Goal: Information Seeking & Learning: Find specific fact

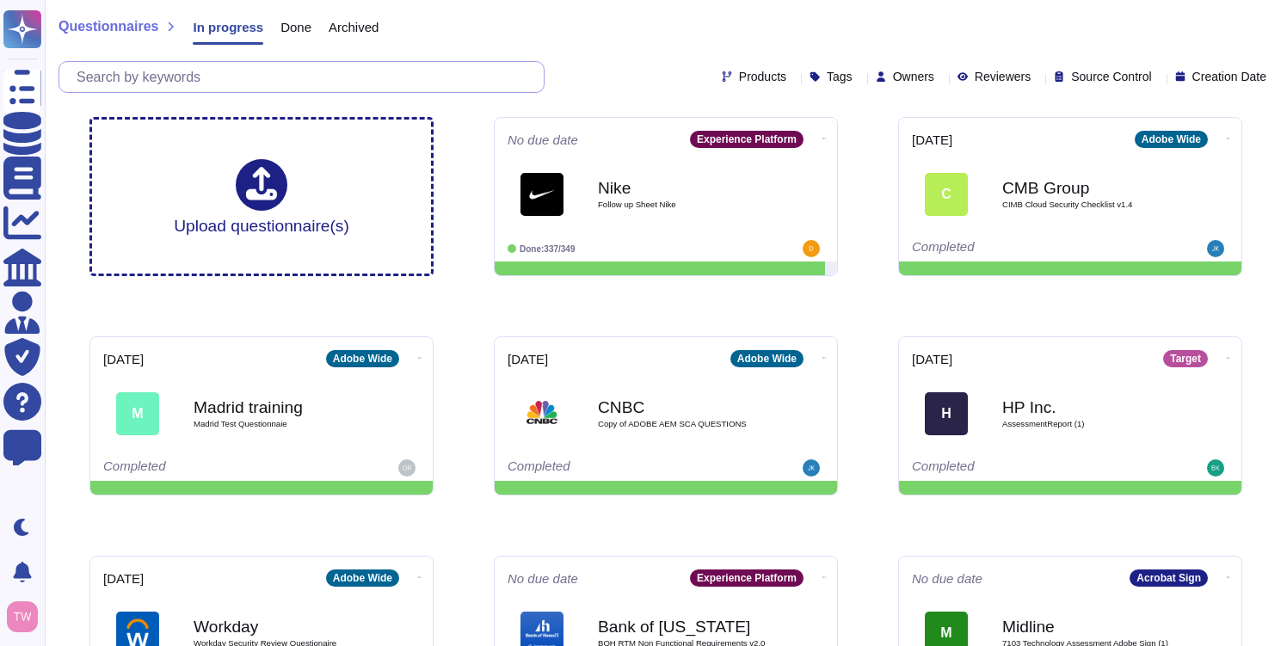
click at [332, 87] on input "text" at bounding box center [306, 77] width 476 height 30
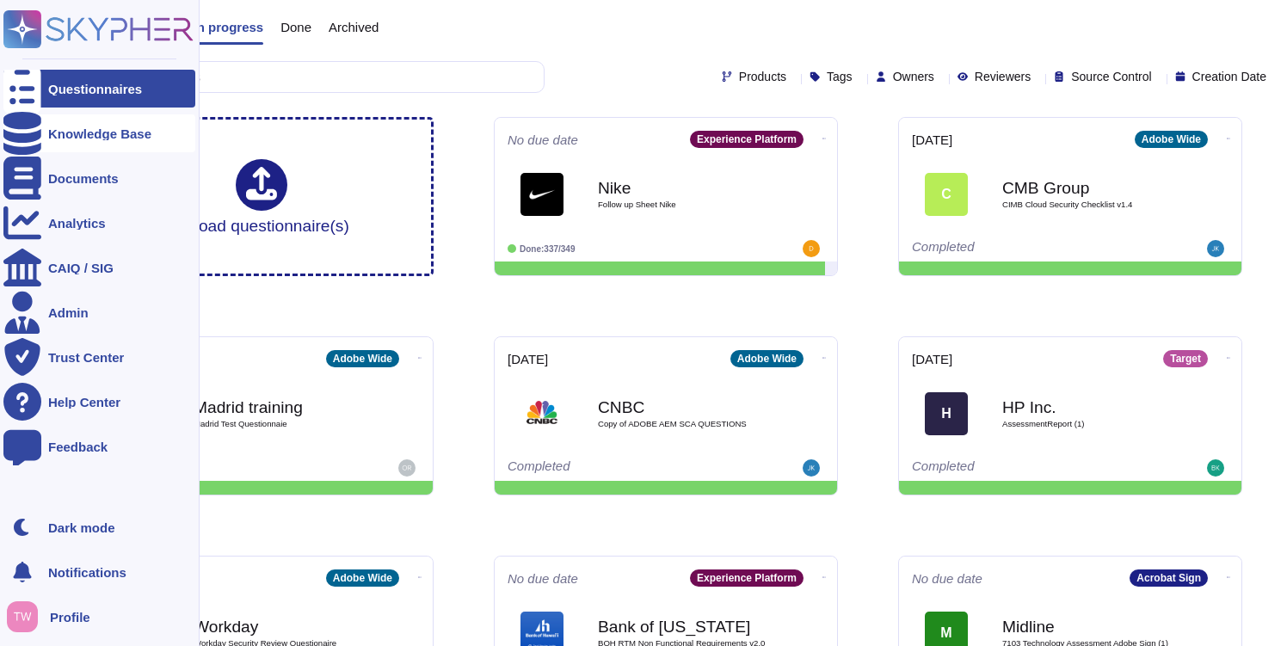
click at [90, 138] on div "Knowledge Base" at bounding box center [99, 133] width 103 height 13
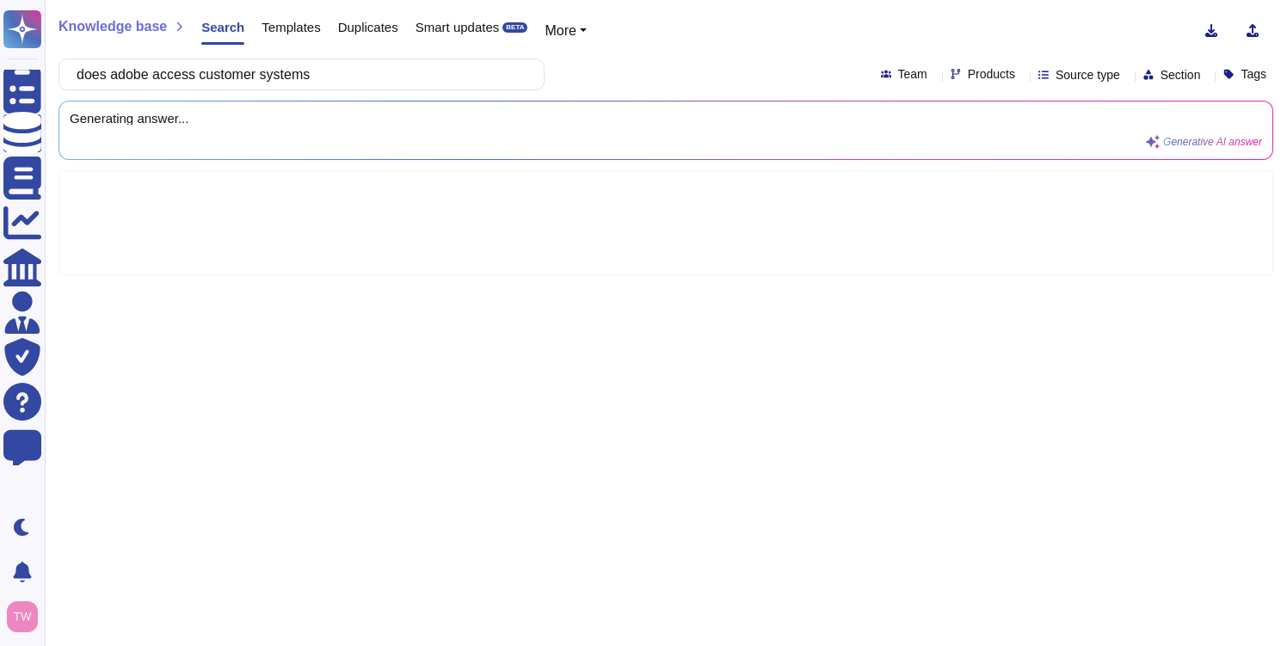
type input "does adobe access customer systems"
